Goal: Transaction & Acquisition: Obtain resource

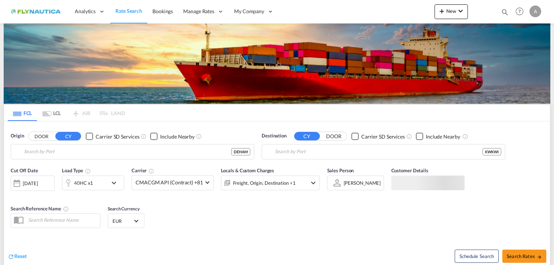
type input "[GEOGRAPHIC_DATA], [GEOGRAPHIC_DATA]"
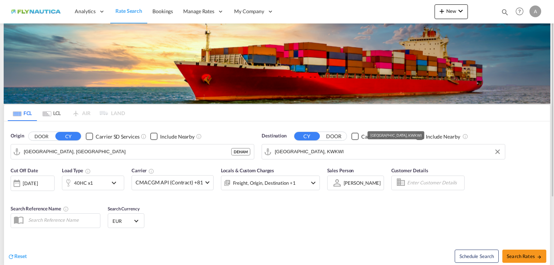
click at [315, 151] on input "[GEOGRAPHIC_DATA], KWKWI" at bounding box center [388, 151] width 227 height 11
type input "l"
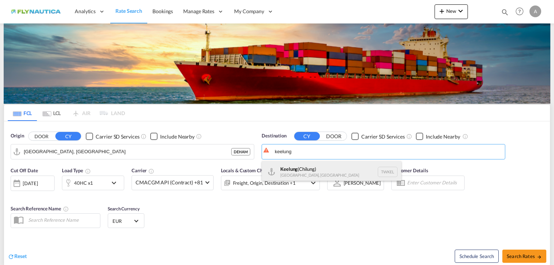
click at [309, 167] on div "Keelung ([GEOGRAPHIC_DATA]) [GEOGRAPHIC_DATA], [GEOGRAPHIC_DATA] TWKEL" at bounding box center [331, 172] width 139 height 22
type input "Keelung (Chilung), TWKEL"
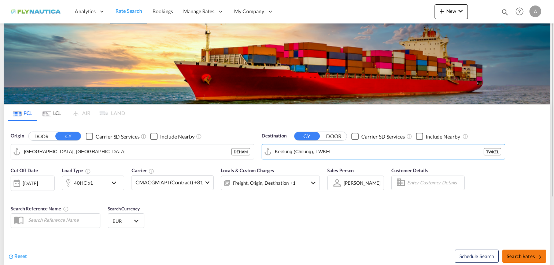
click at [526, 257] on span "Search Rates" at bounding box center [524, 256] width 35 height 6
type input "DEHAM to TWKEL / [DATE]"
